Goal: Information Seeking & Learning: Learn about a topic

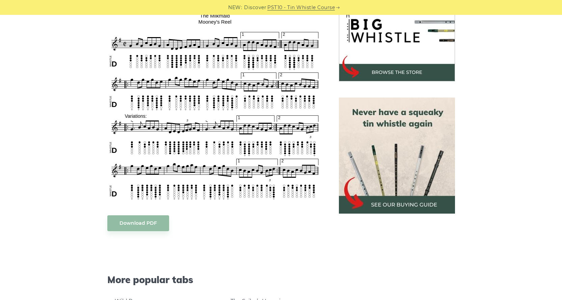
scroll to position [236, 0]
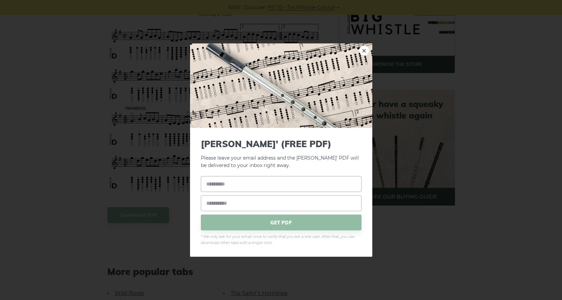
click at [249, 138] on body "NEW: Discover PST10 - Tin Whistle Course Lessons Fingering Charts Tabs & Notes …" at bounding box center [281, 302] width 562 height 1076
click at [364, 50] on link "×" at bounding box center [364, 50] width 10 height 10
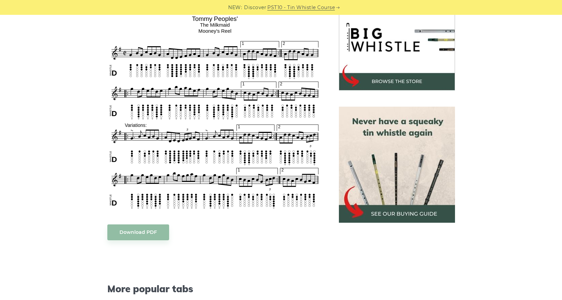
scroll to position [202, 0]
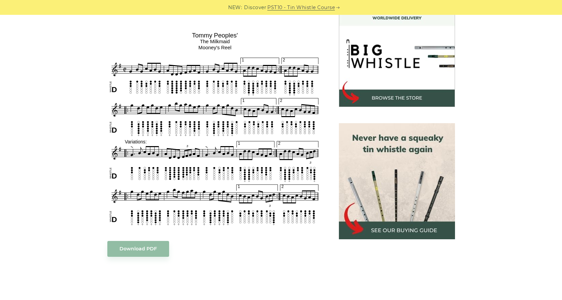
drag, startPoint x: 76, startPoint y: 22, endPoint x: 229, endPoint y: 55, distance: 156.6
click at [229, 55] on div "Sheet music notes and tab to play [PERSON_NAME]’ on a tin whistle ([PERSON_NAME…" at bounding box center [281, 235] width 413 height 489
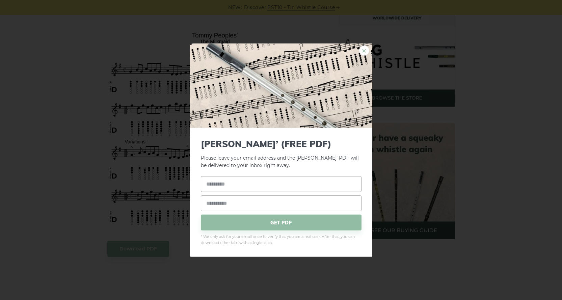
click at [364, 51] on link "×" at bounding box center [364, 50] width 10 height 10
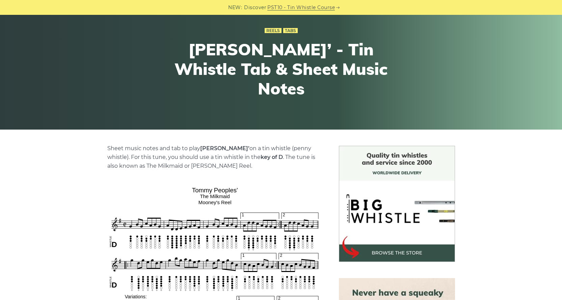
scroll to position [101, 0]
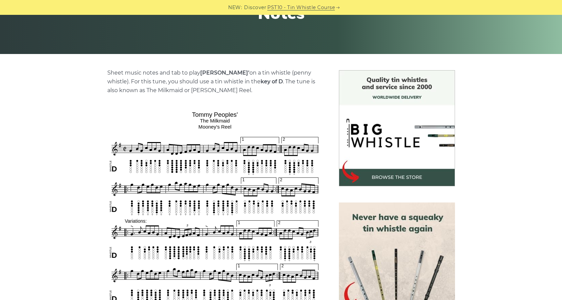
scroll to position [135, 0]
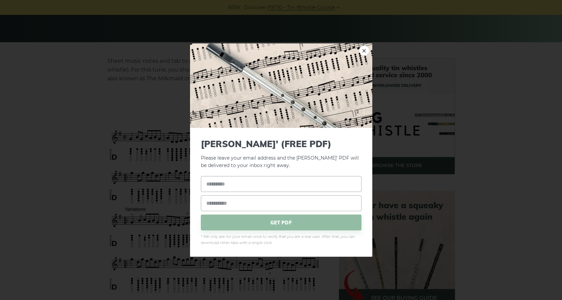
click at [365, 49] on link "×" at bounding box center [364, 50] width 10 height 10
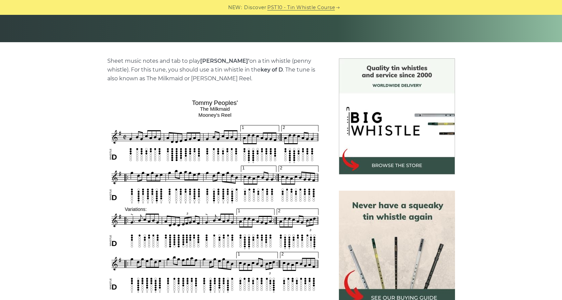
scroll to position [169, 0]
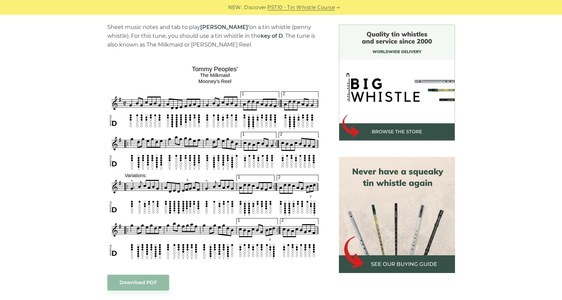
drag, startPoint x: 93, startPoint y: 57, endPoint x: 282, endPoint y: 167, distance: 217.8
click at [282, 167] on div "Sheet music notes and tab to play [PERSON_NAME]’ on a tin whistle ([PERSON_NAME…" at bounding box center [281, 269] width 397 height 489
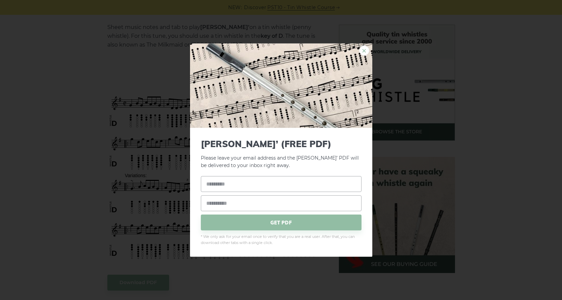
drag, startPoint x: 239, startPoint y: 159, endPoint x: 364, endPoint y: 52, distance: 164.1
click at [364, 52] on link "×" at bounding box center [364, 50] width 10 height 10
click at [365, 50] on link "×" at bounding box center [364, 50] width 10 height 10
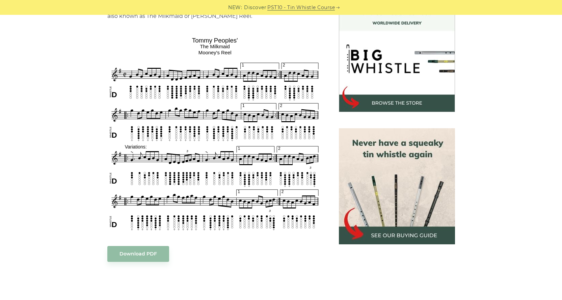
scroll to position [194, 0]
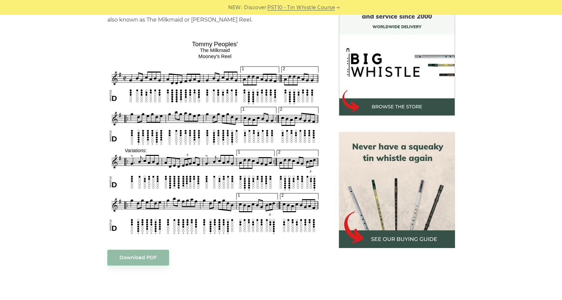
click at [57, 154] on div "Sheet music notes and tab to play [PERSON_NAME]’ on a tin whistle ([PERSON_NAME…" at bounding box center [281, 244] width 562 height 489
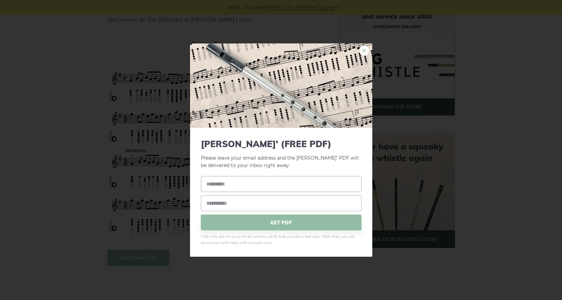
click at [367, 51] on link "×" at bounding box center [364, 50] width 10 height 10
